Goal: Download file/media

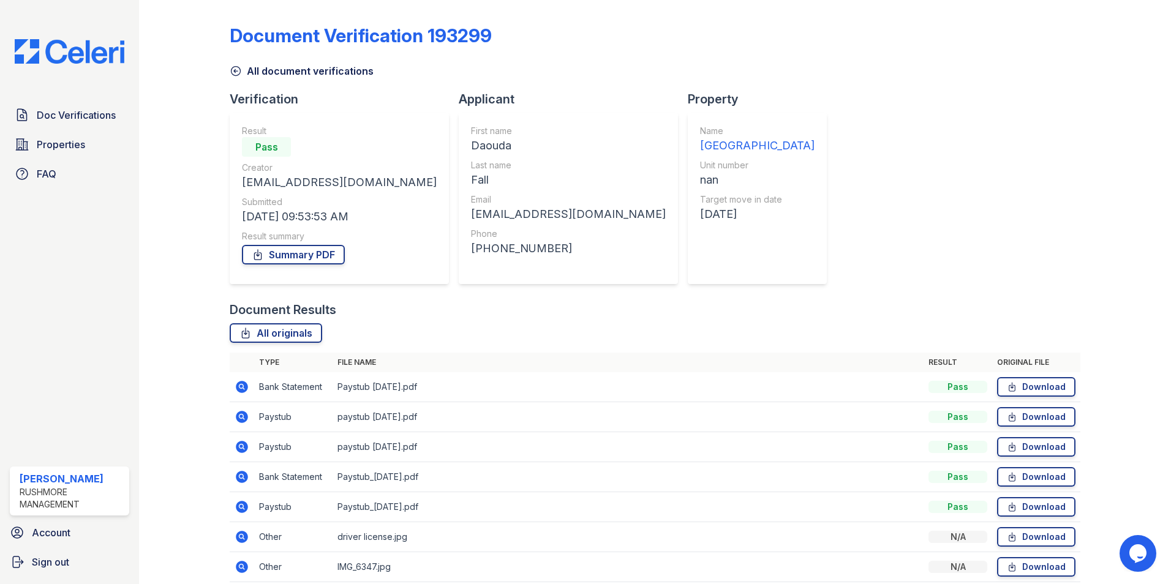
scroll to position [52, 0]
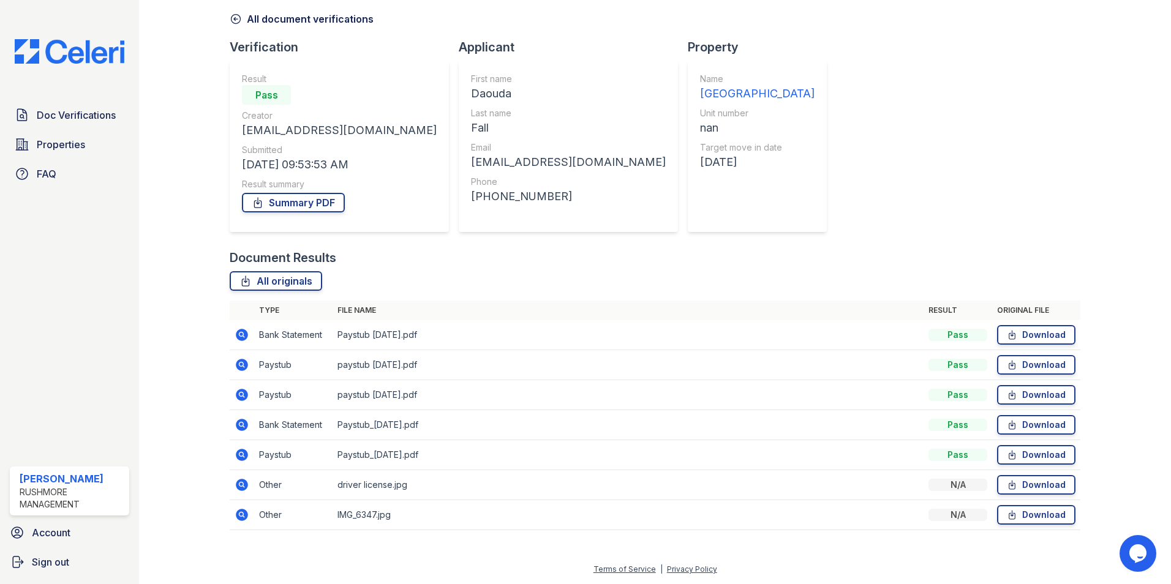
click at [236, 15] on icon at bounding box center [235, 19] width 9 height 9
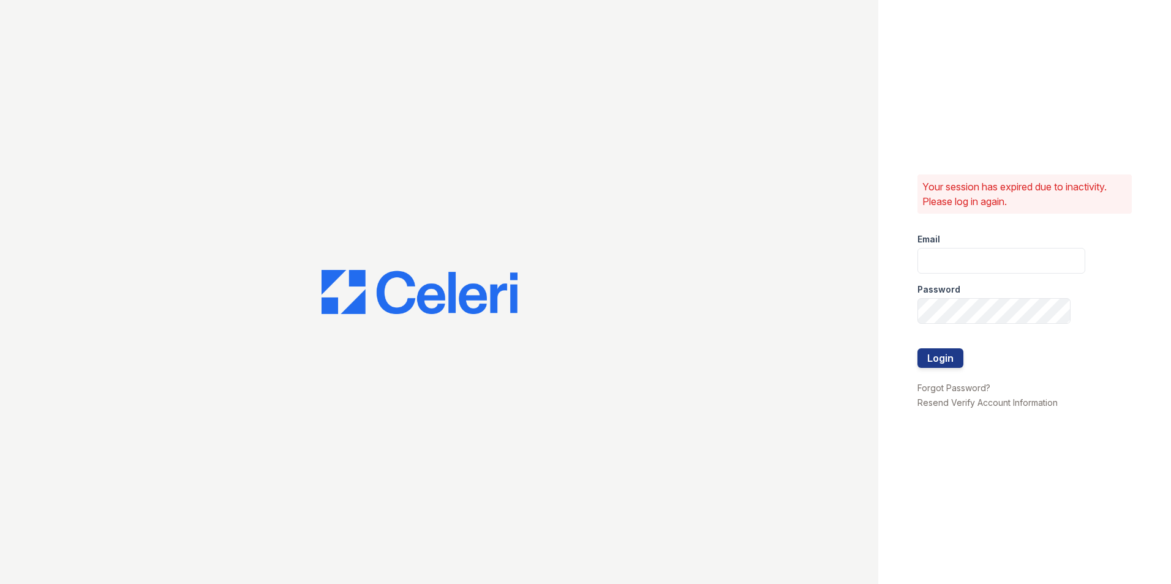
type input "creed@rushmoremgmt.com"
click at [951, 362] on button "Login" at bounding box center [940, 358] width 46 height 20
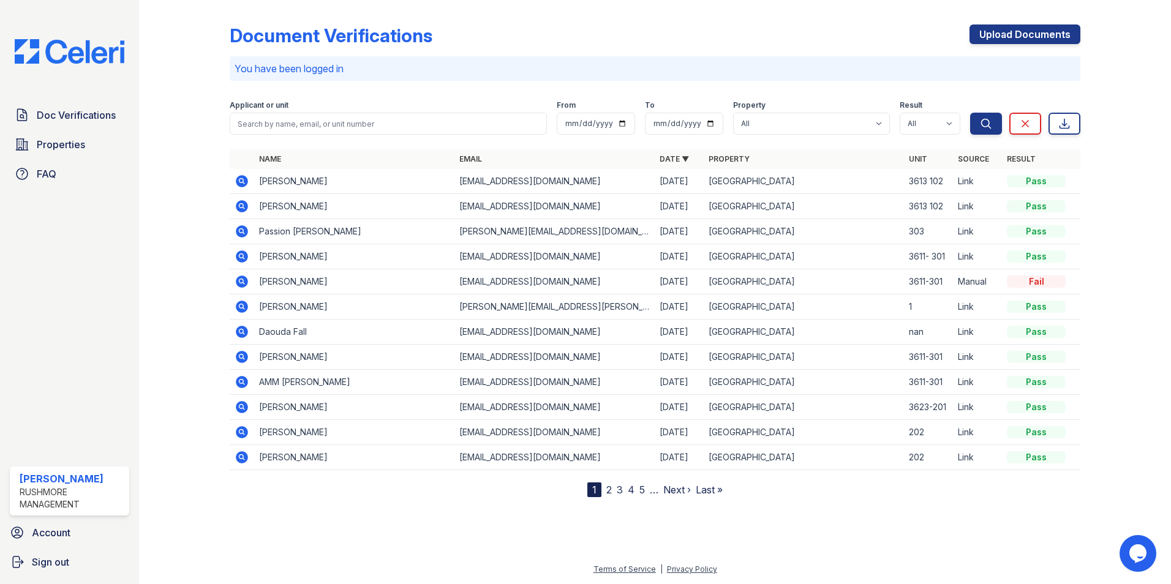
click at [242, 330] on icon at bounding box center [240, 330] width 3 height 3
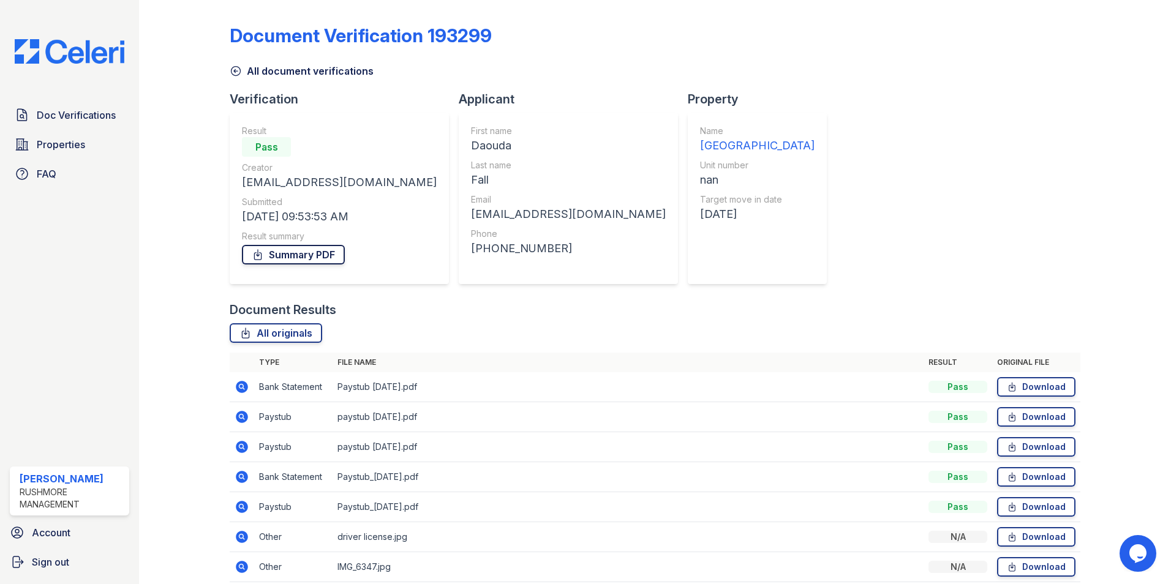
click at [307, 257] on link "Summary PDF" at bounding box center [293, 255] width 103 height 20
